Goal: Find contact information: Find contact information

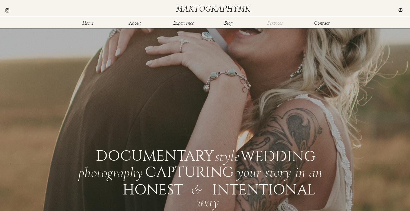
click at [268, 23] on nav "Services" at bounding box center [275, 22] width 18 height 5
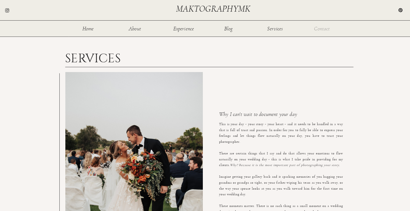
click at [324, 28] on nav "Contact" at bounding box center [322, 28] width 18 height 5
